Goal: Information Seeking & Learning: Learn about a topic

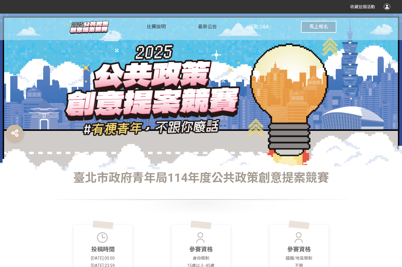
click at [259, 30] on link "活動 Q&A" at bounding box center [259, 27] width 20 height 26
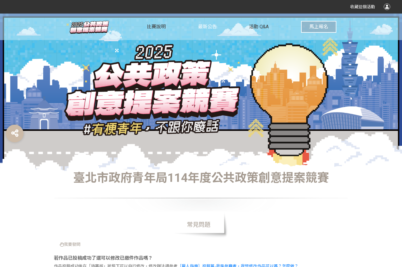
click at [208, 27] on span "最新公告" at bounding box center [207, 27] width 19 height 6
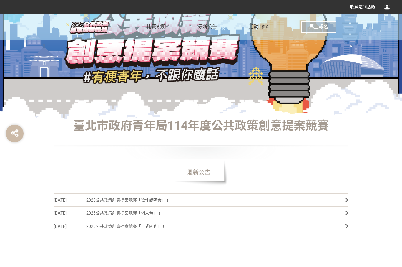
scroll to position [53, 0]
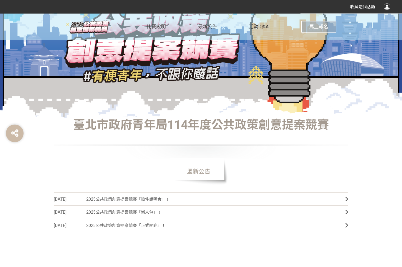
click at [150, 199] on span "2025公共政策創意提案競賽「徵件說明會」！" at bounding box center [211, 199] width 250 height 13
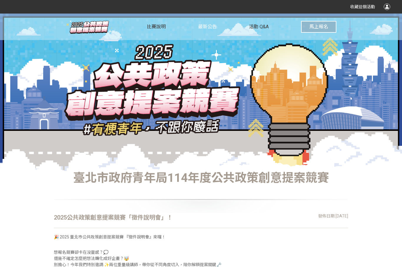
click at [203, 25] on span "最新公告" at bounding box center [207, 27] width 19 height 6
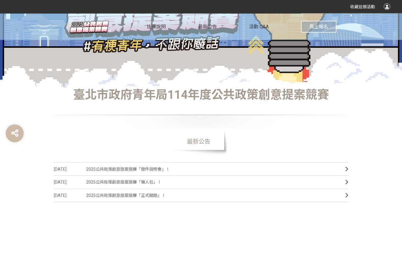
scroll to position [94, 0]
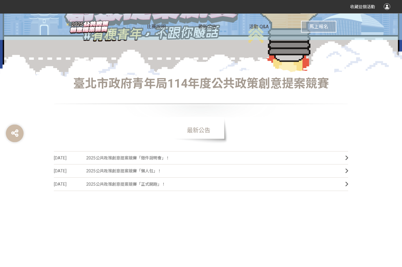
click at [148, 175] on span "2025公共政策創意提案競賽「懶人包」！" at bounding box center [211, 171] width 250 height 13
